Goal: Check status: Check status

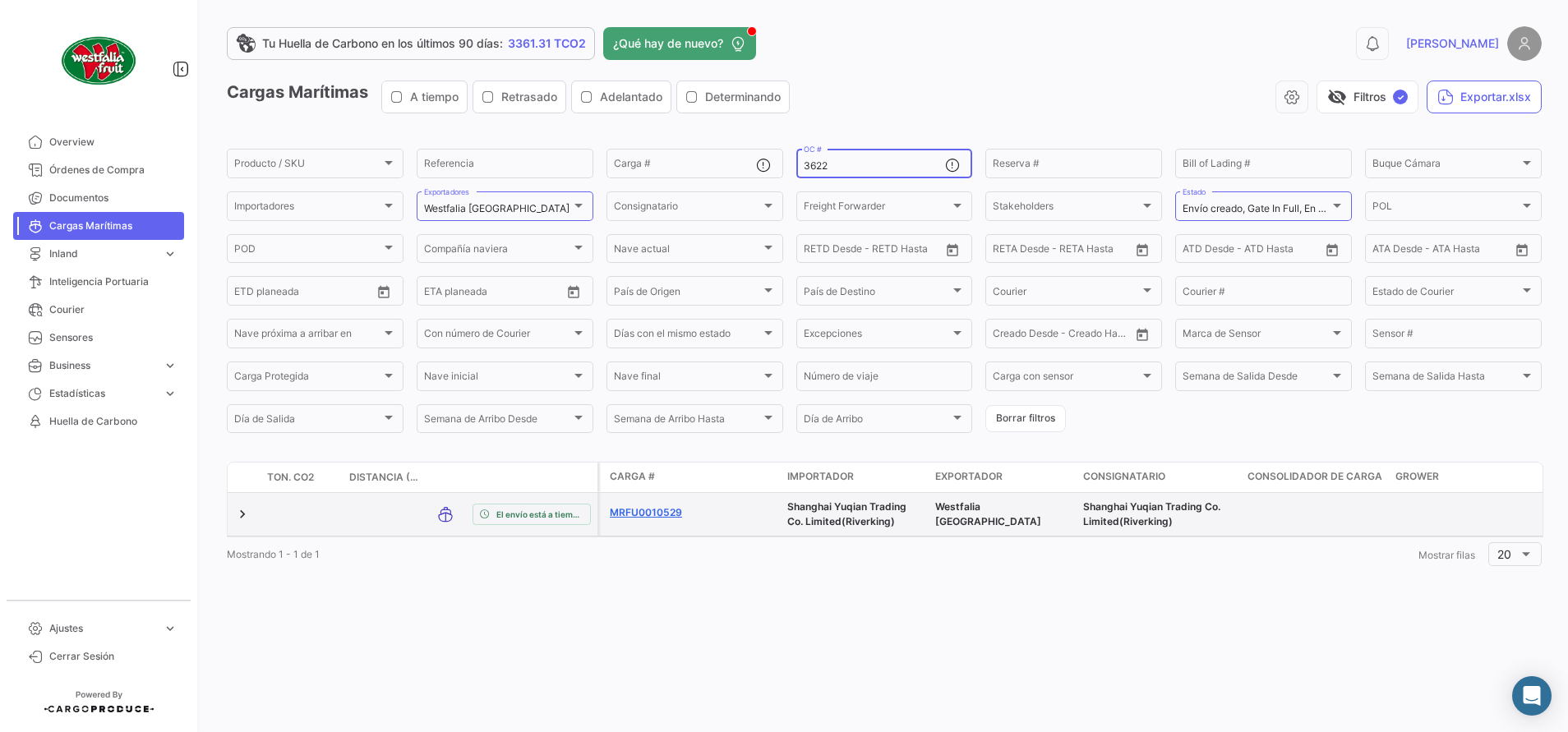
type input "3622"
click at [657, 512] on link "MRFU0010529" at bounding box center [650, 512] width 82 height 15
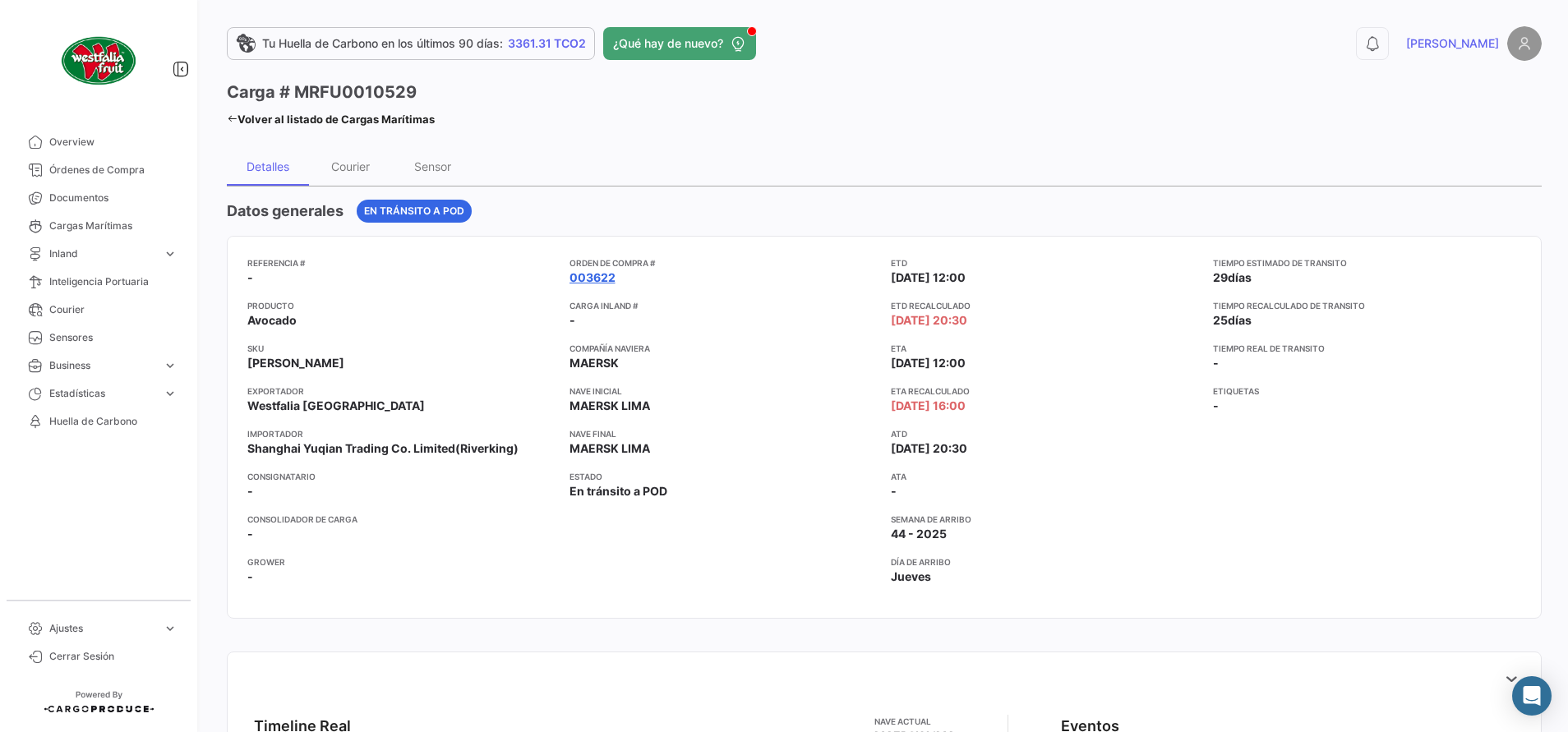
click at [596, 277] on link "003622" at bounding box center [593, 278] width 46 height 17
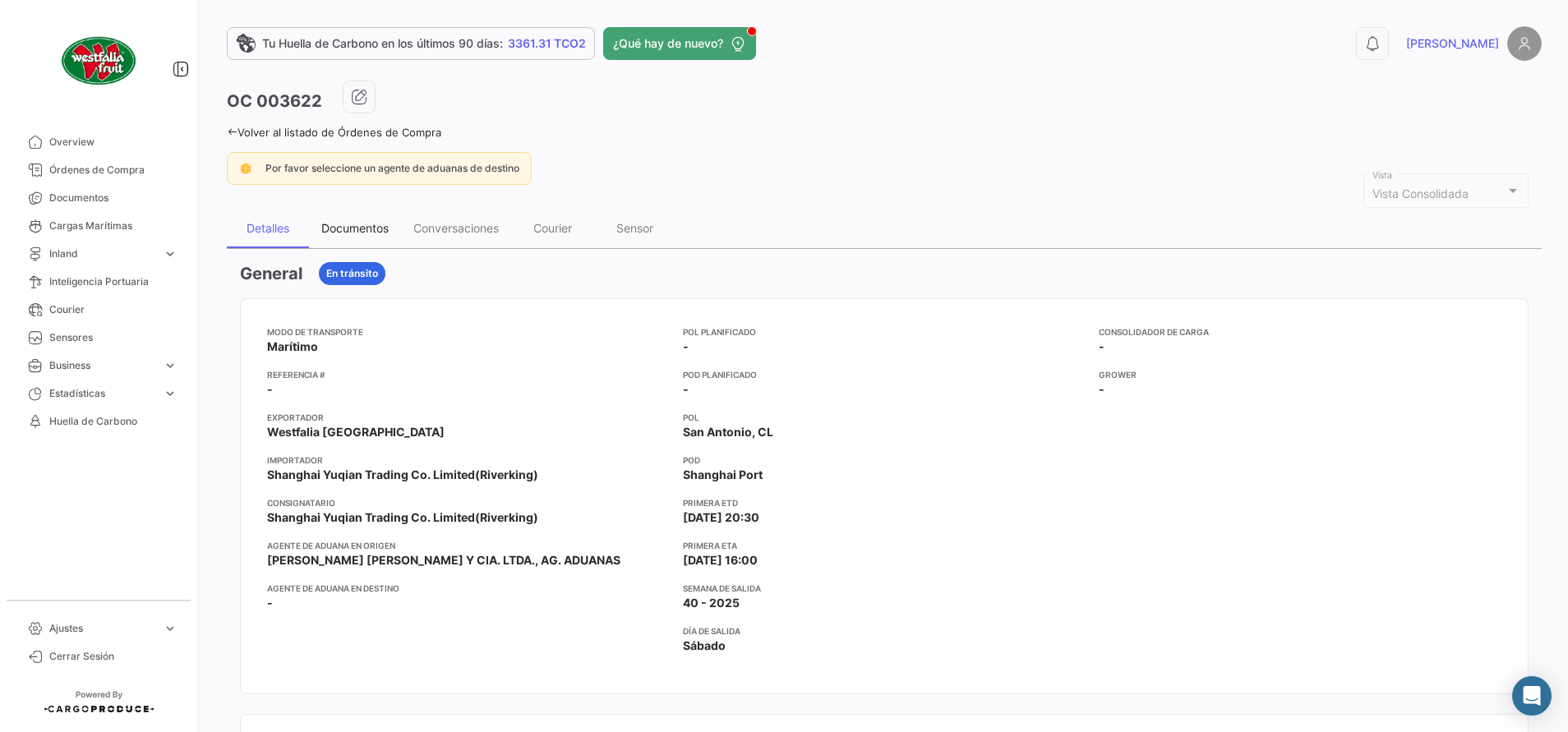
click at [383, 227] on div "Documentos" at bounding box center [355, 228] width 67 height 14
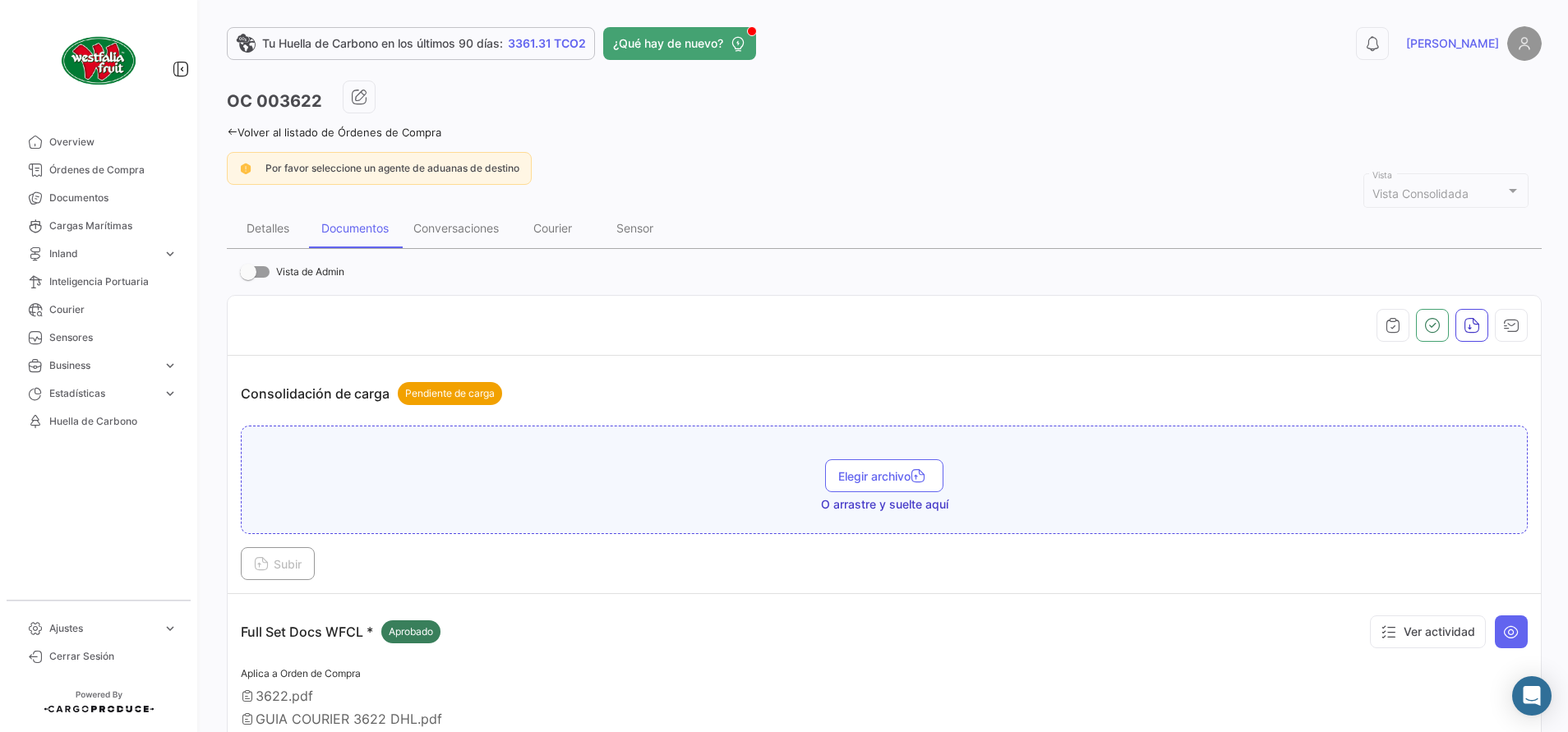
click at [247, 133] on link "Volver al listado de Órdenes de Compra" at bounding box center [333, 132] width 214 height 13
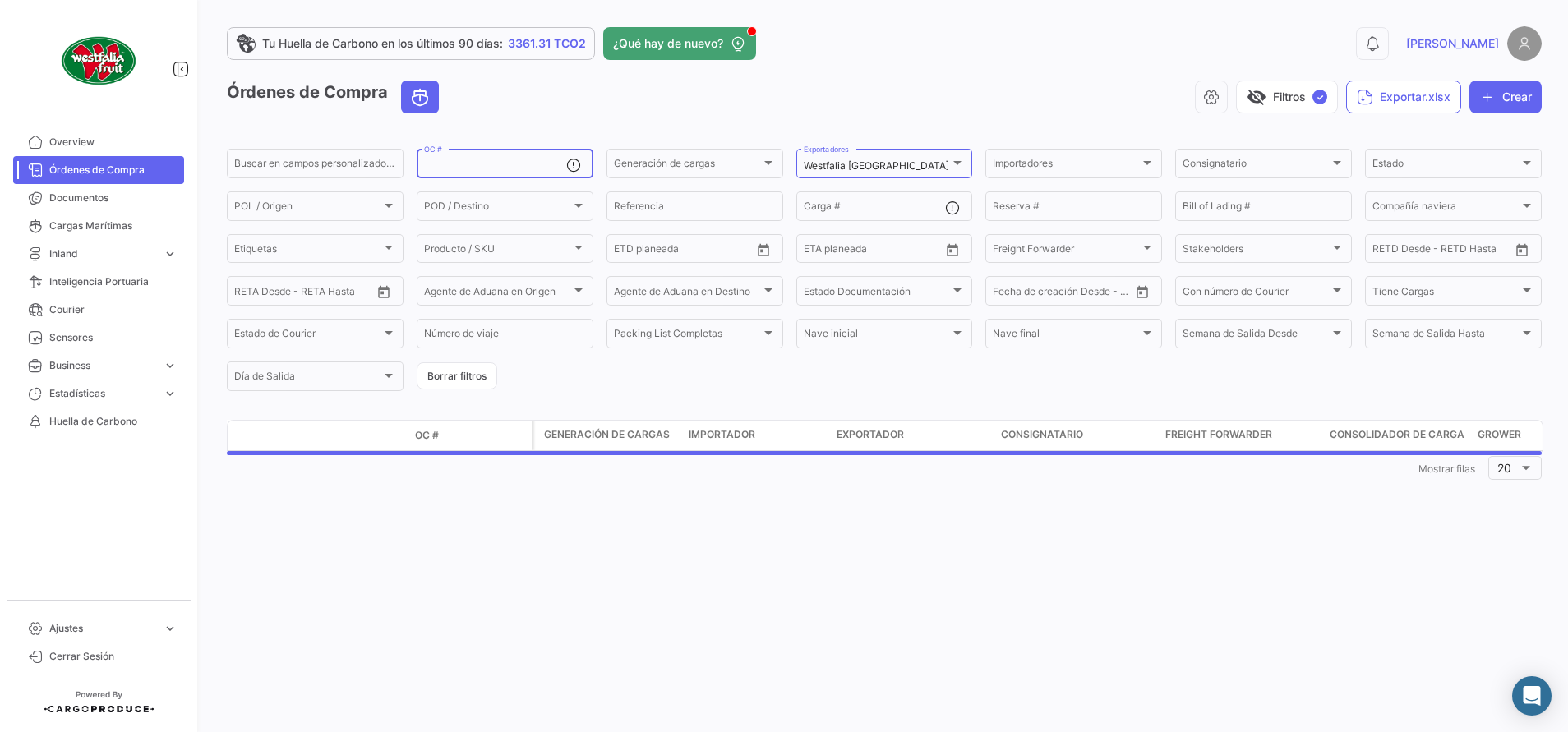
click at [460, 166] on input "OC #" at bounding box center [494, 165] width 142 height 11
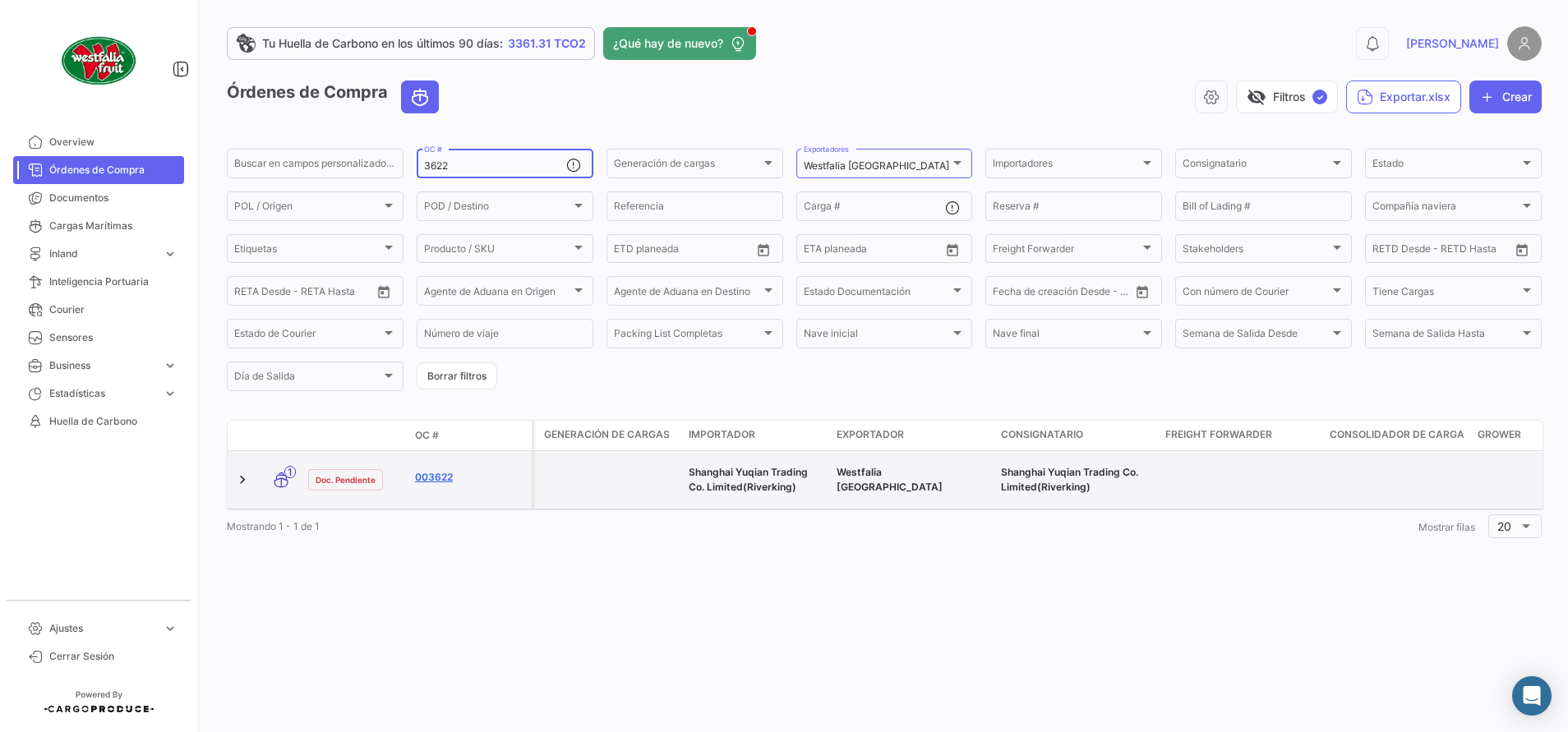
type input "3622"
click at [446, 470] on link "003622" at bounding box center [470, 477] width 110 height 15
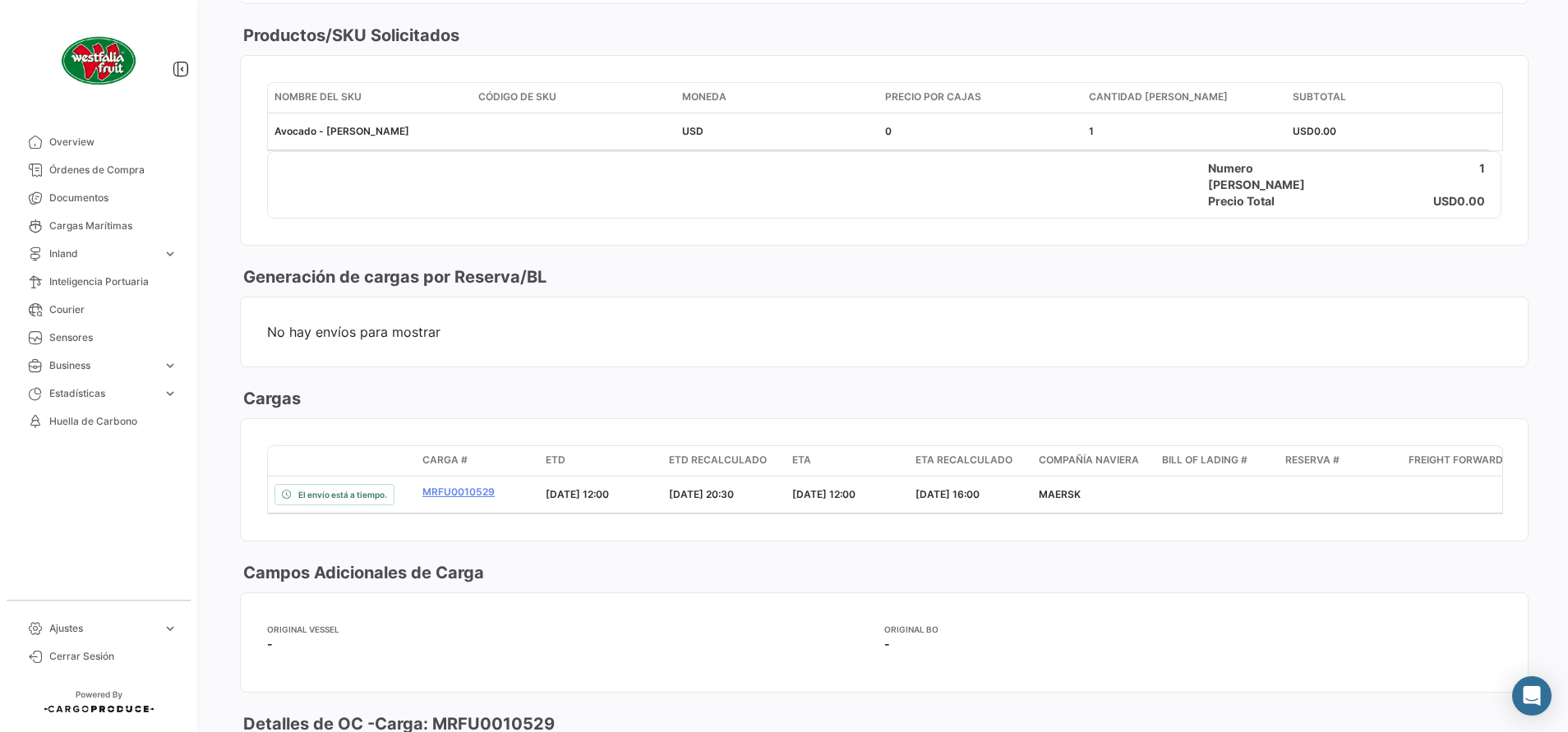
scroll to position [986, 0]
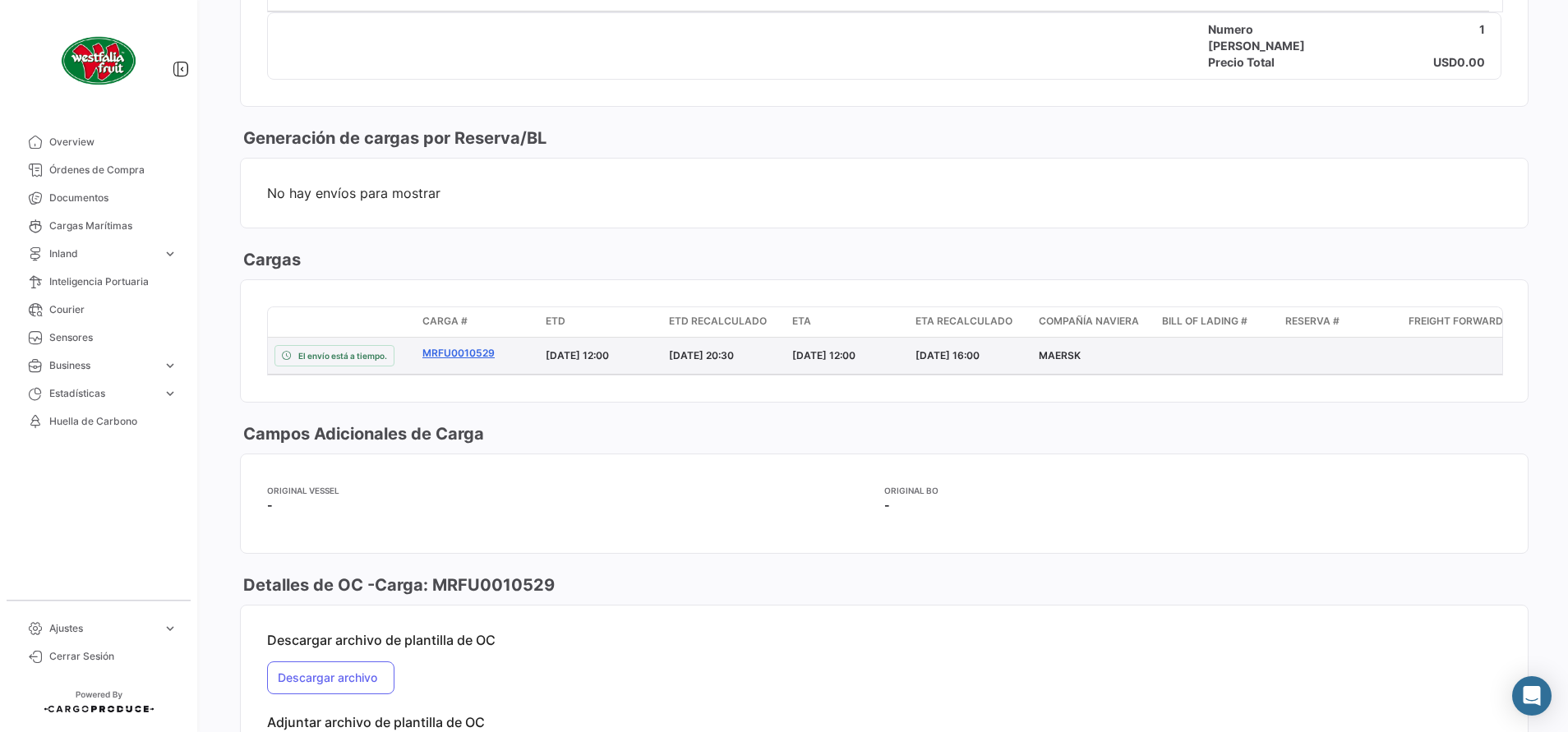
click at [457, 353] on link "MRFU0010529" at bounding box center [478, 353] width 110 height 15
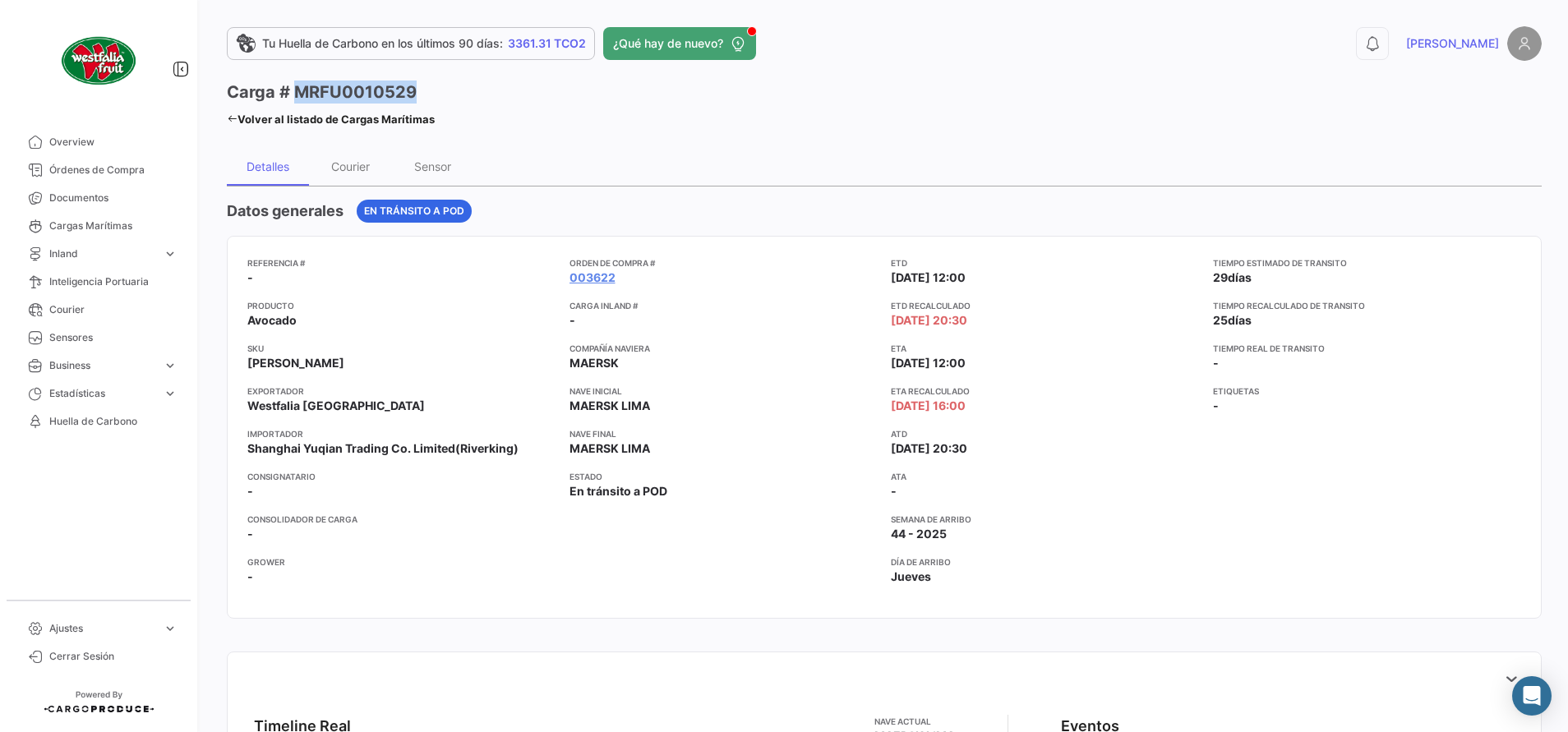
drag, startPoint x: 418, startPoint y: 91, endPoint x: 293, endPoint y: 95, distance: 125.1
click at [293, 95] on div "Carga # MRFU0010529 Volver al listado [PERSON_NAME] Marítimas" at bounding box center [555, 105] width 657 height 50
copy h3 "MRFU0010529"
click at [233, 117] on icon at bounding box center [232, 118] width 11 height 11
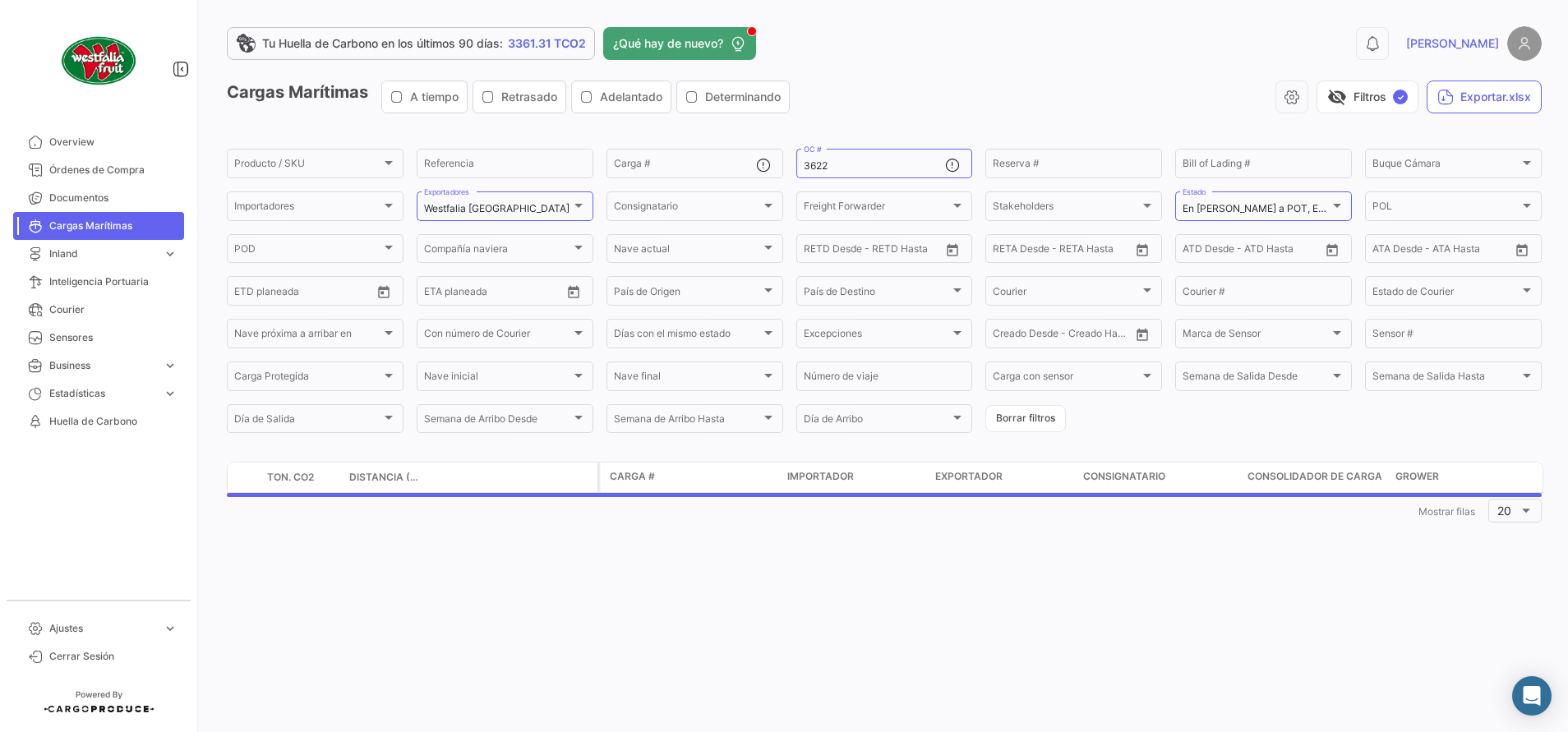
click at [975, 89] on div "visibility_off Filtros ✓ Exportar.xlsx" at bounding box center [1172, 96] width 738 height 33
